Goal: Use online tool/utility: Utilize a website feature to perform a specific function

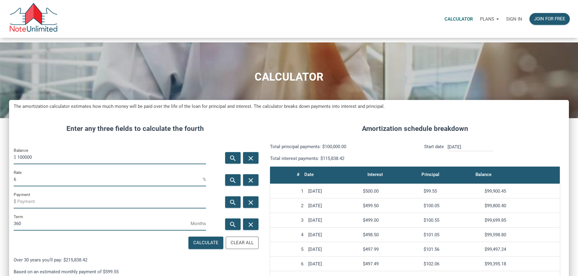
scroll to position [371, 550]
click at [502, 18] on div "Sign in" at bounding box center [513, 18] width 23 height 19
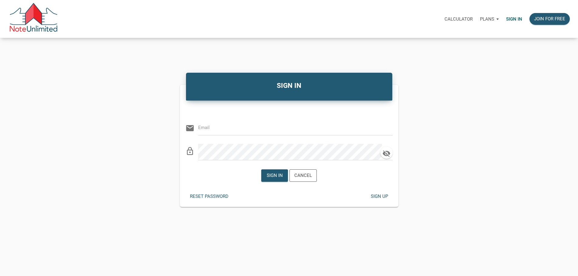
type input "[EMAIL_ADDRESS][DOMAIN_NAME]"
click at [131, 96] on div "SIGN IN Or Be Classical email [EMAIL_ADDRESS][DOMAIN_NAME] clear lock_outline S…" at bounding box center [289, 139] width 578 height 136
click at [270, 179] on div "Sign in" at bounding box center [275, 175] width 16 height 7
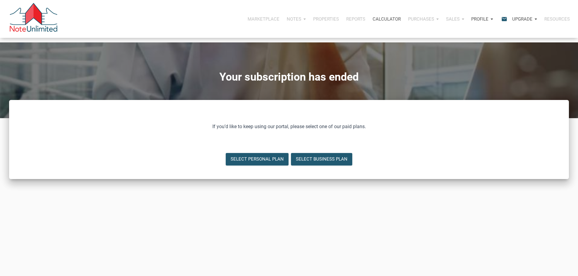
click at [372, 22] on p "Calculator" at bounding box center [386, 18] width 28 height 5
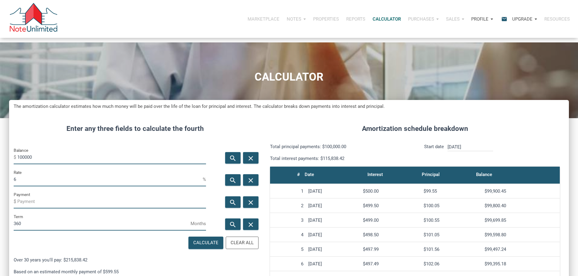
scroll to position [30, 0]
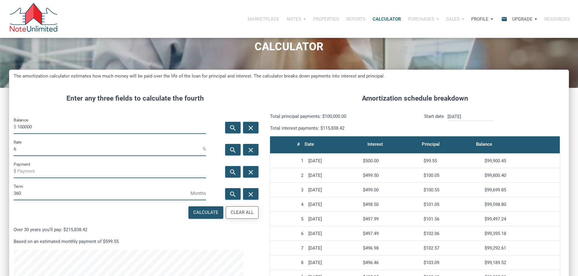
click at [237, 216] on div "Clear All" at bounding box center [241, 212] width 23 height 7
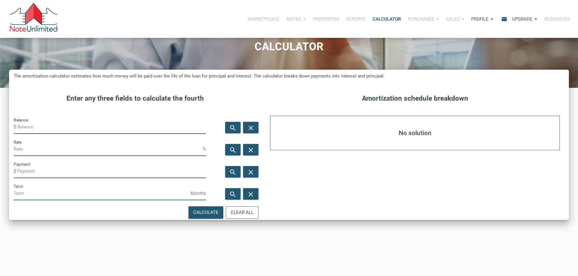
click at [35, 134] on input "Balance" at bounding box center [111, 127] width 189 height 14
type input "290000"
click at [35, 156] on input "Rate" at bounding box center [108, 150] width 189 height 14
type input "7.5"
click at [32, 200] on input "Term" at bounding box center [102, 194] width 177 height 14
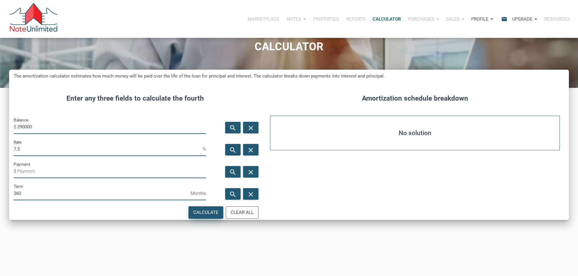
type input "360"
click at [202, 216] on div "Calculate" at bounding box center [205, 212] width 25 height 7
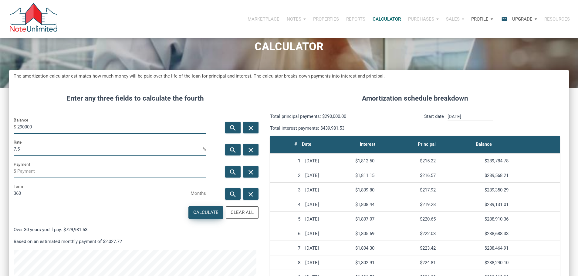
type input "-2027.72"
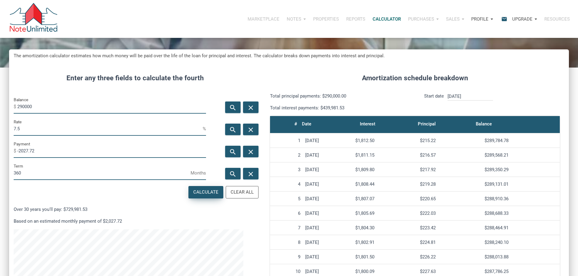
scroll to position [61, 0]
